Goal: Find specific page/section: Find specific page/section

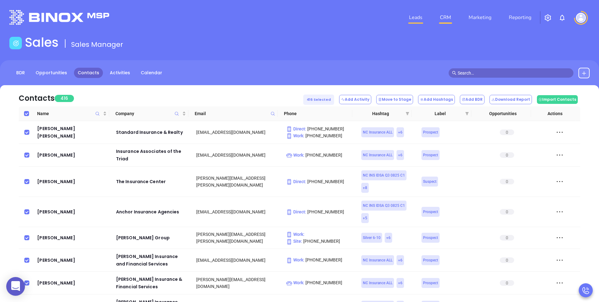
click at [409, 21] on link "Leads" at bounding box center [415, 17] width 18 height 12
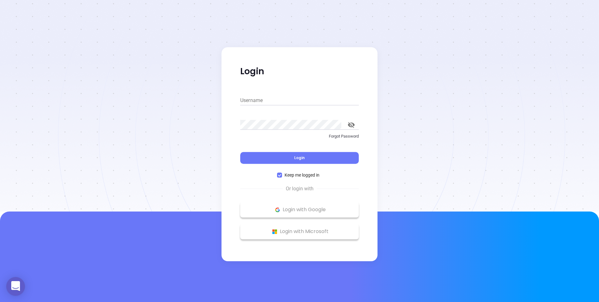
type input "kevin@binoxmsp.com"
